Goal: Task Accomplishment & Management: Manage account settings

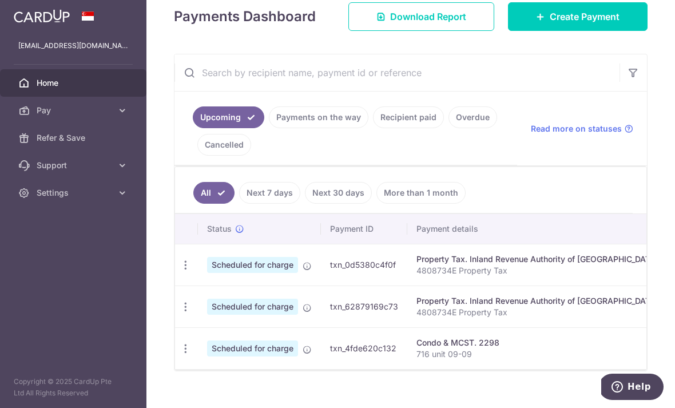
scroll to position [166, 0]
click at [180, 272] on icon "button" at bounding box center [186, 266] width 12 height 12
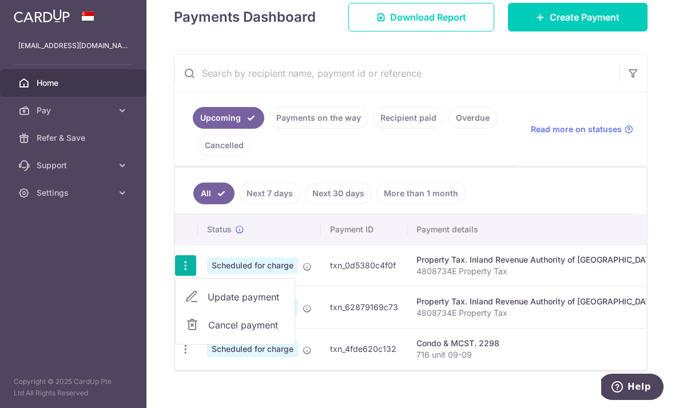
click at [208, 304] on span "Update payment" at bounding box center [247, 297] width 78 height 14
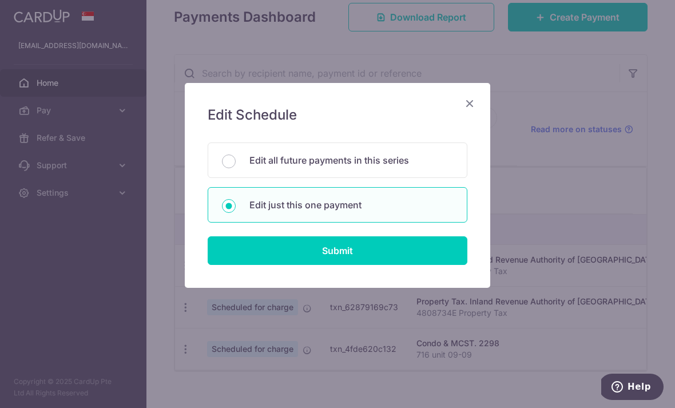
click at [240, 160] on div "Edit all future payments in this series" at bounding box center [338, 159] width 260 height 35
radio input "true"
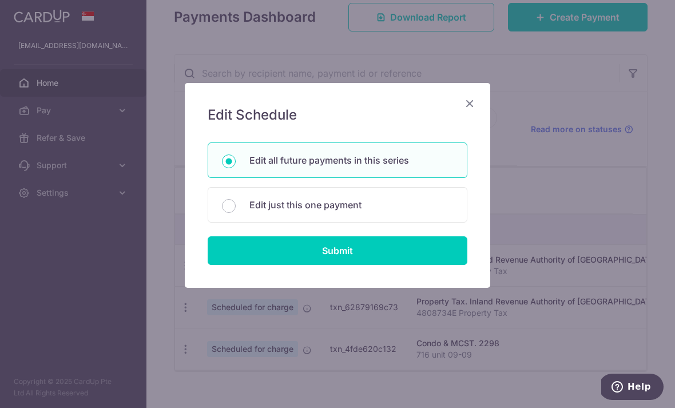
click at [260, 252] on input "Submit" at bounding box center [338, 250] width 260 height 29
radio input "true"
type input "1,224.00"
type input "4808734E"
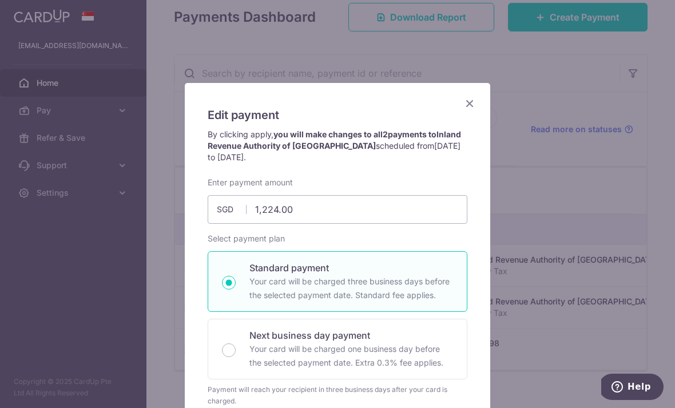
scroll to position [0, 0]
click at [468, 98] on icon "Close" at bounding box center [470, 103] width 14 height 14
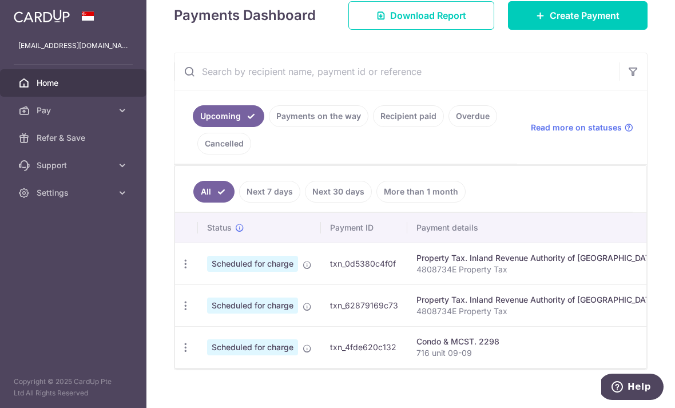
scroll to position [166, 0]
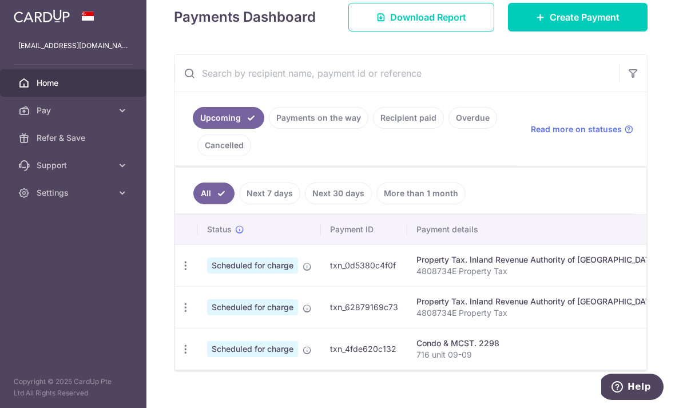
click at [0, 0] on icon "button" at bounding box center [0, 0] width 0 height 0
